Goal: Task Accomplishment & Management: Manage account settings

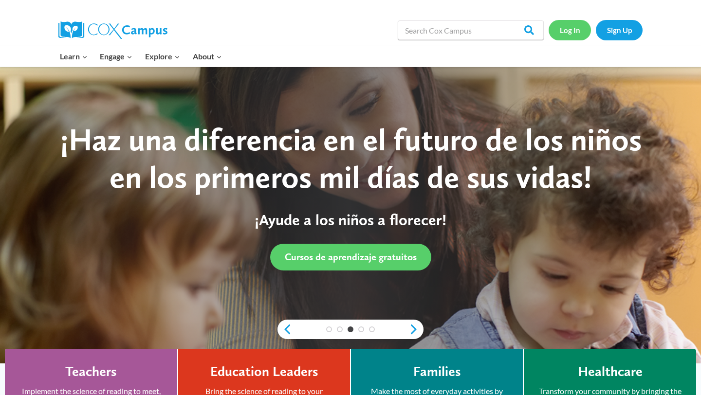
click at [572, 30] on link "Log In" at bounding box center [570, 30] width 42 height 20
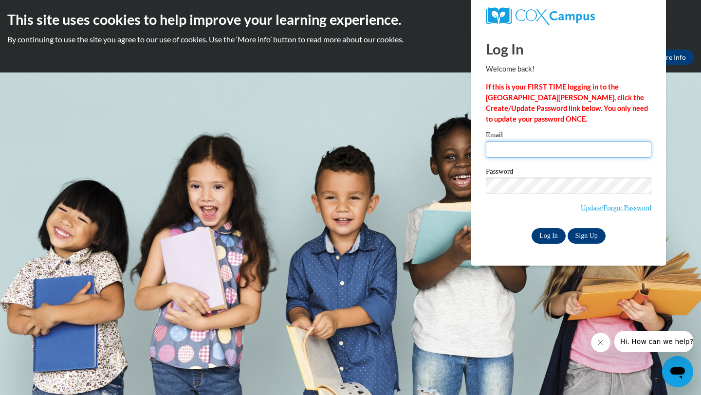
type input "zakiya.wall@langston.edu"
click at [549, 239] on input "Log In" at bounding box center [549, 236] width 34 height 16
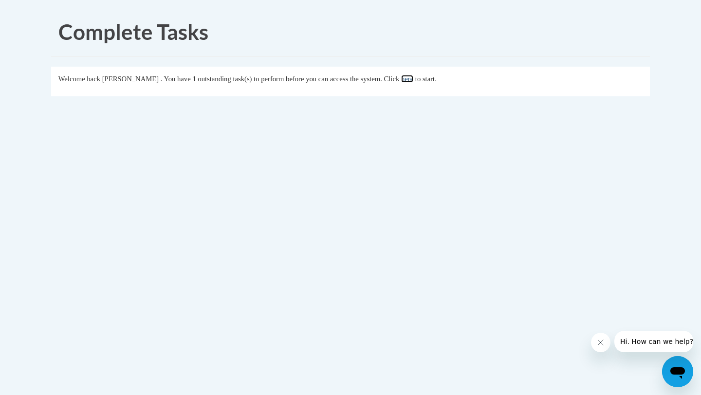
click at [413, 80] on link "here" at bounding box center [407, 79] width 12 height 8
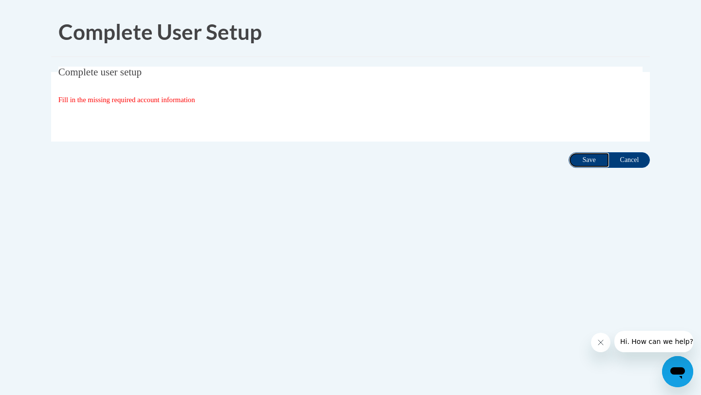
click at [585, 165] on input "Save" at bounding box center [589, 160] width 41 height 16
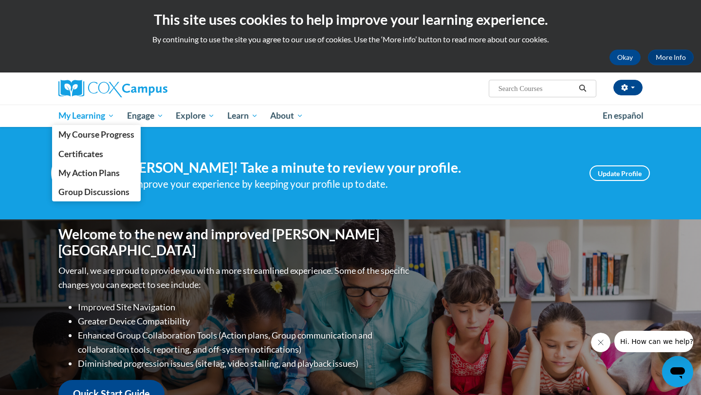
click at [87, 112] on span "My Learning" at bounding box center [86, 116] width 56 height 12
click at [90, 131] on span "My Course Progress" at bounding box center [96, 134] width 76 height 10
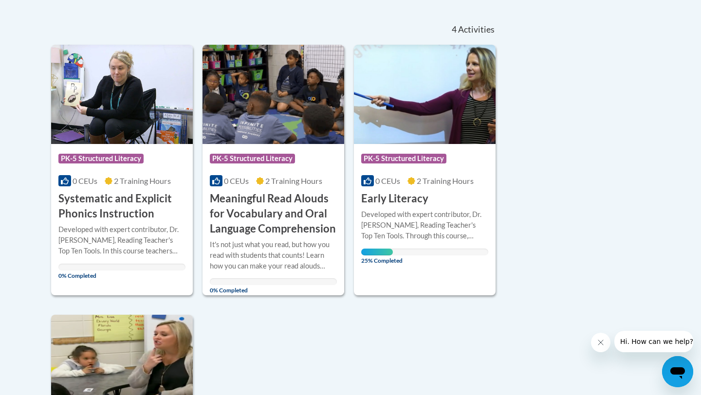
scroll to position [220, 0]
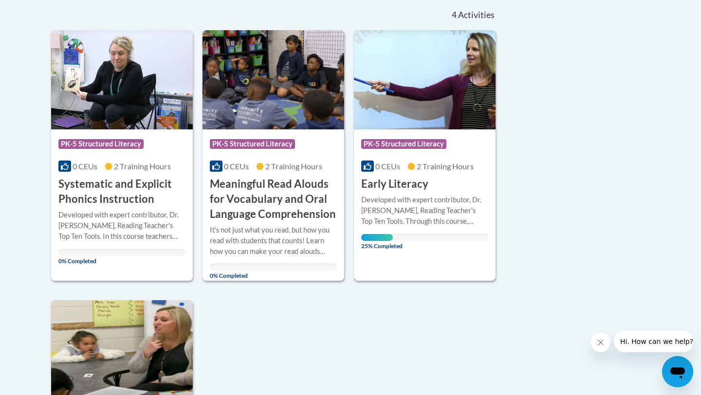
click at [439, 214] on div "Developed with expert contributor, Dr. [PERSON_NAME], Reading Teacher's Top Ten…" at bounding box center [424, 211] width 127 height 32
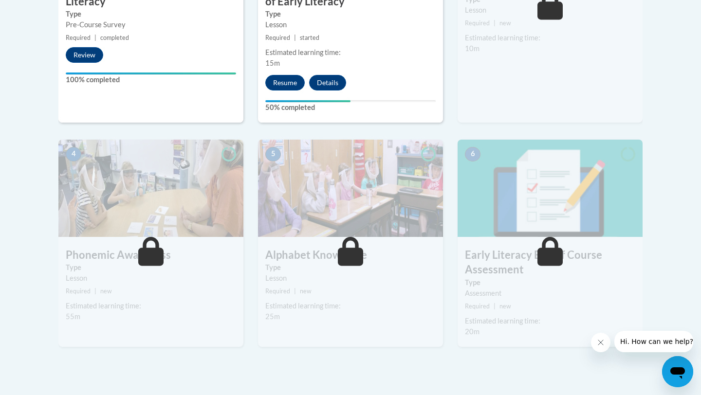
scroll to position [509, 0]
